Goal: Navigation & Orientation: Find specific page/section

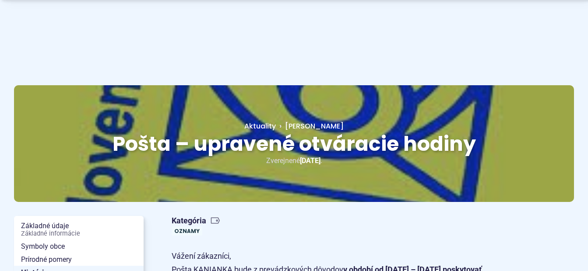
scroll to position [88, 0]
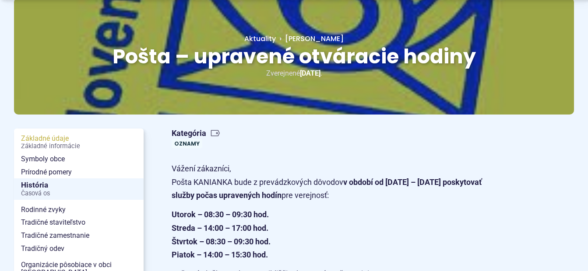
click at [74, 148] on span "Základné informácie" at bounding box center [79, 146] width 116 height 7
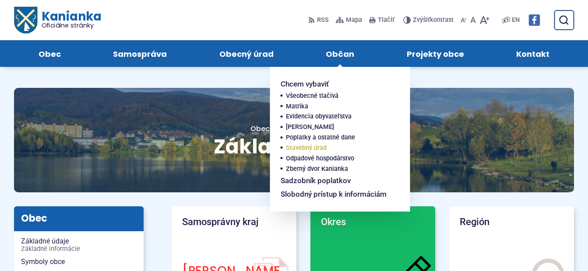
click at [297, 150] on span "Stavebný úrad" at bounding box center [306, 148] width 41 height 11
click at [331, 54] on span "Občan" at bounding box center [340, 53] width 28 height 27
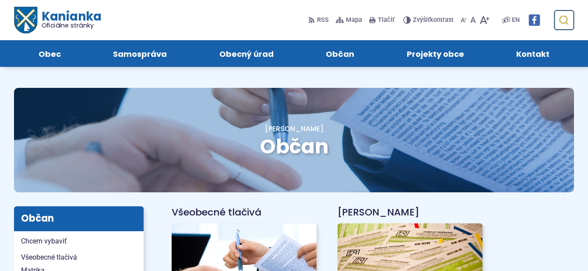
click at [560, 19] on use "submit" at bounding box center [563, 20] width 9 height 9
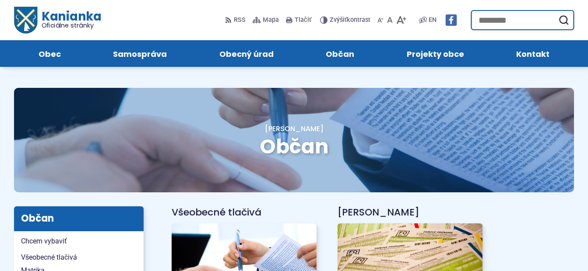
click at [518, 19] on input "Hľadať:" at bounding box center [522, 20] width 103 height 20
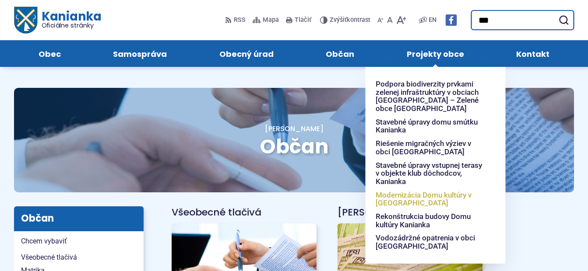
type input "***"
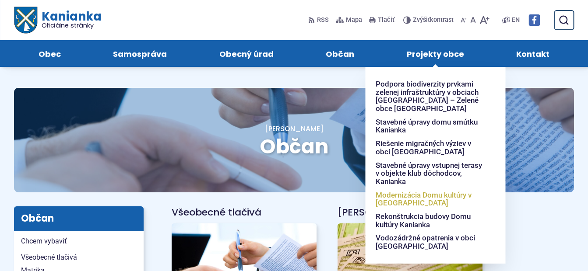
click at [427, 195] on span "Modernizácia Domu kultúry v [GEOGRAPHIC_DATA]" at bounding box center [430, 199] width 109 height 21
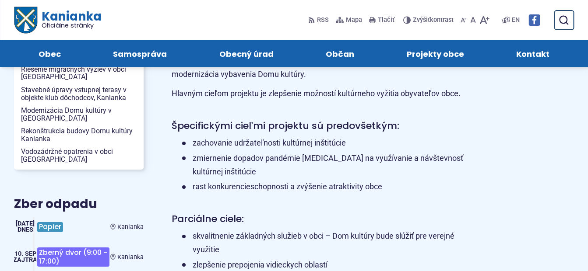
scroll to position [250, 0]
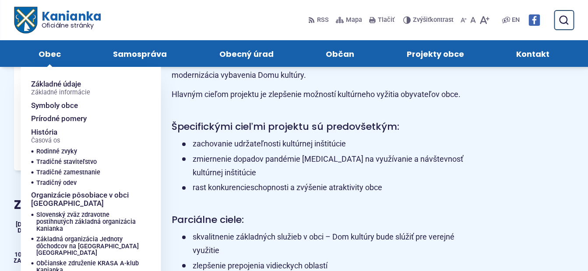
click at [52, 48] on span "Obec" at bounding box center [50, 53] width 22 height 27
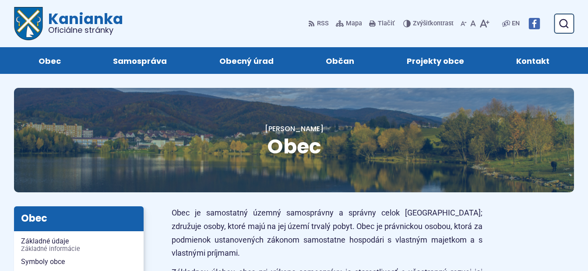
click at [88, 26] on span "Oficiálne stránky" at bounding box center [85, 30] width 75 height 8
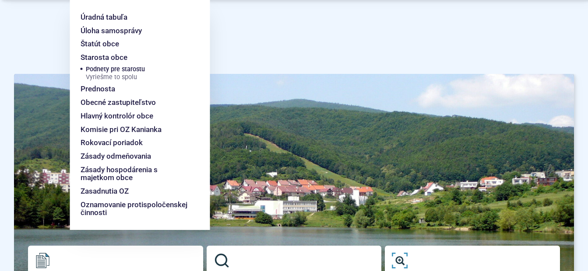
scroll to position [131, 0]
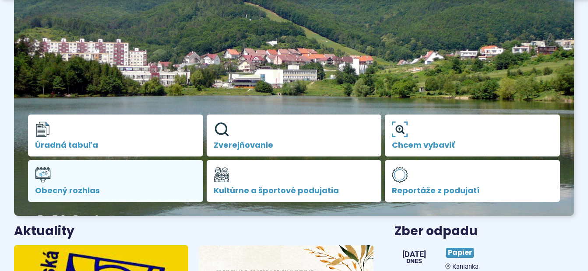
click at [107, 181] on link "Obecný rozhlas" at bounding box center [115, 181] width 175 height 42
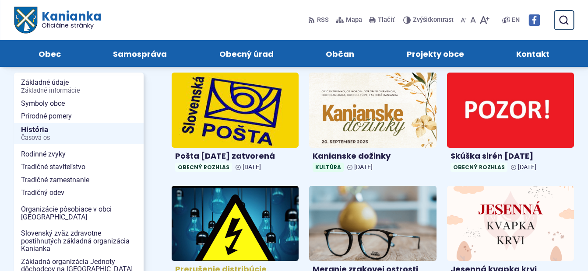
scroll to position [88, 0]
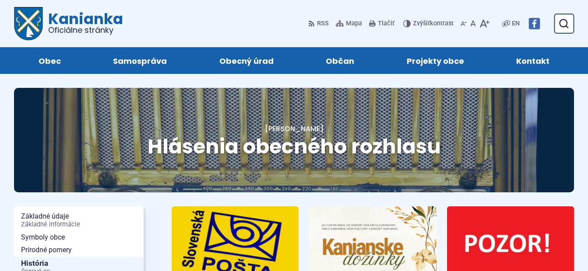
scroll to position [88, 0]
